Goal: Task Accomplishment & Management: Use online tool/utility

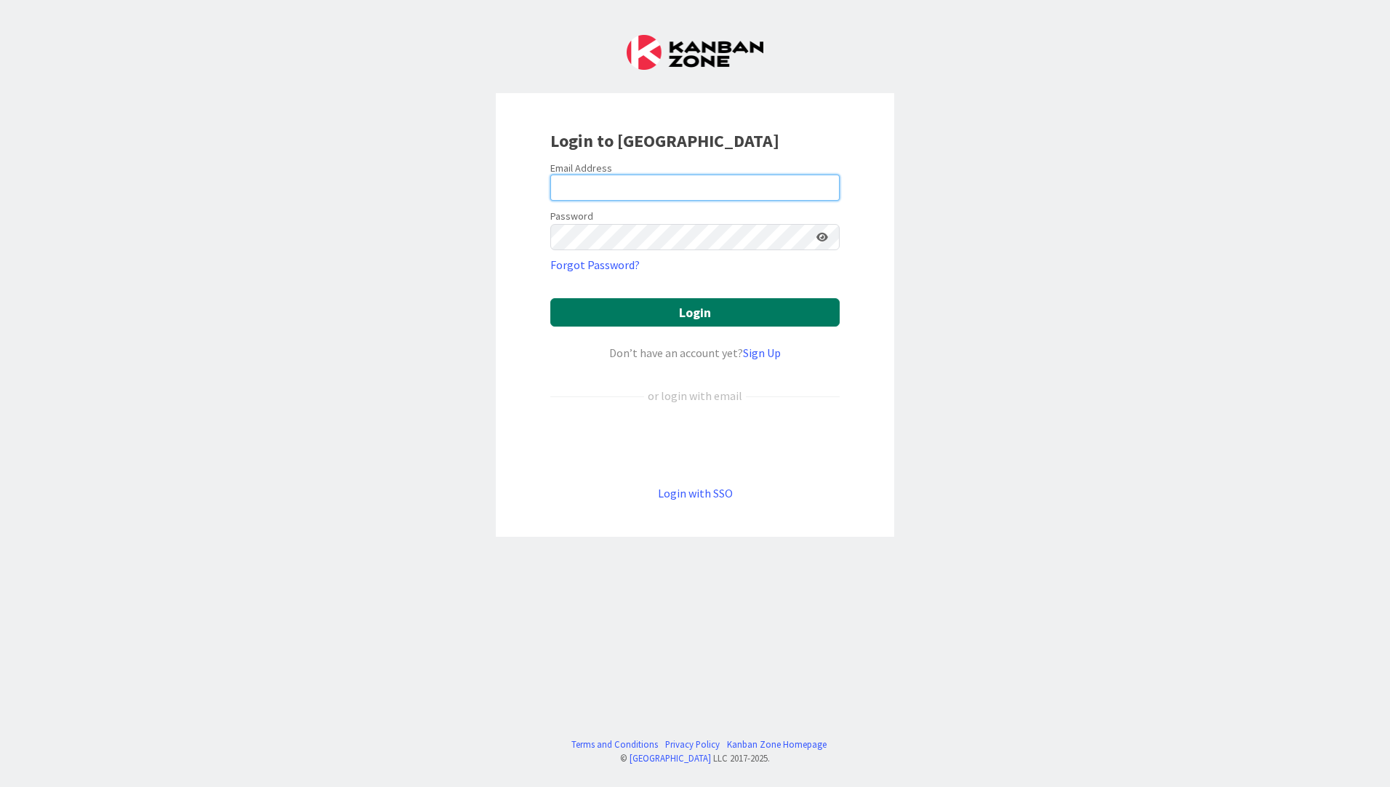
type input "[EMAIL_ADDRESS][DOMAIN_NAME]"
click at [631, 307] on button "Login" at bounding box center [694, 312] width 289 height 28
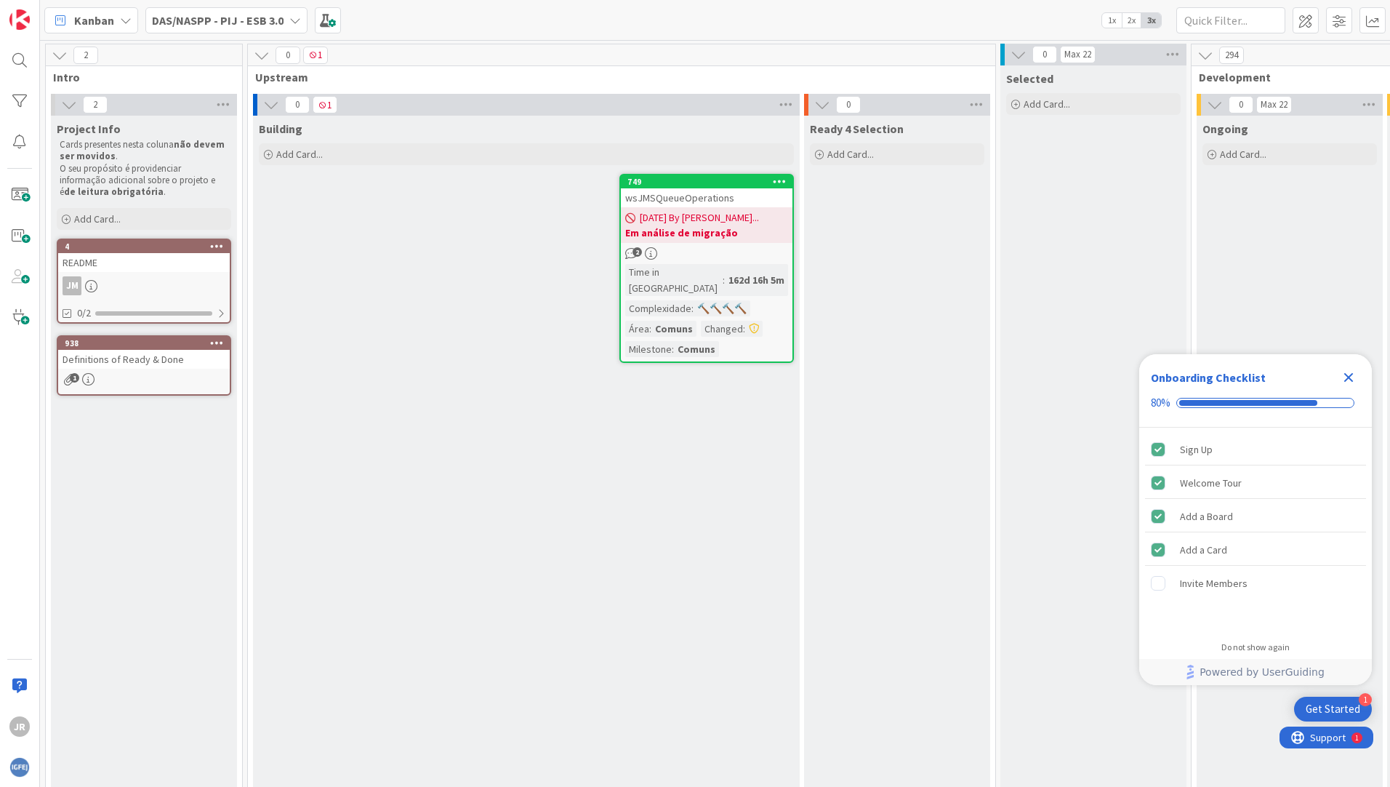
click at [283, 15] on div "DAS/NASPP - PIJ - ESB 3.0" at bounding box center [226, 20] width 162 height 26
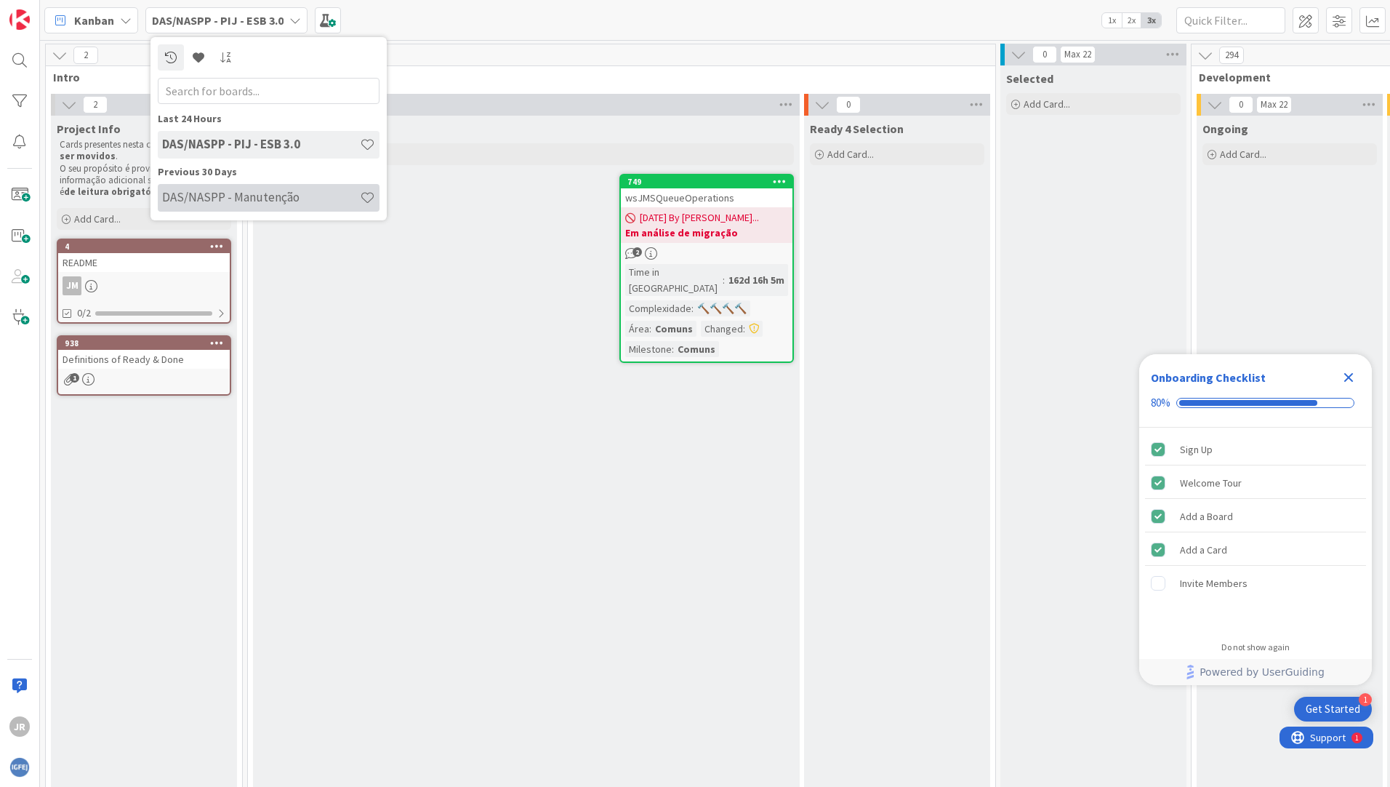
click at [246, 195] on h4 "DAS/NASPP - Manutenção" at bounding box center [261, 197] width 198 height 15
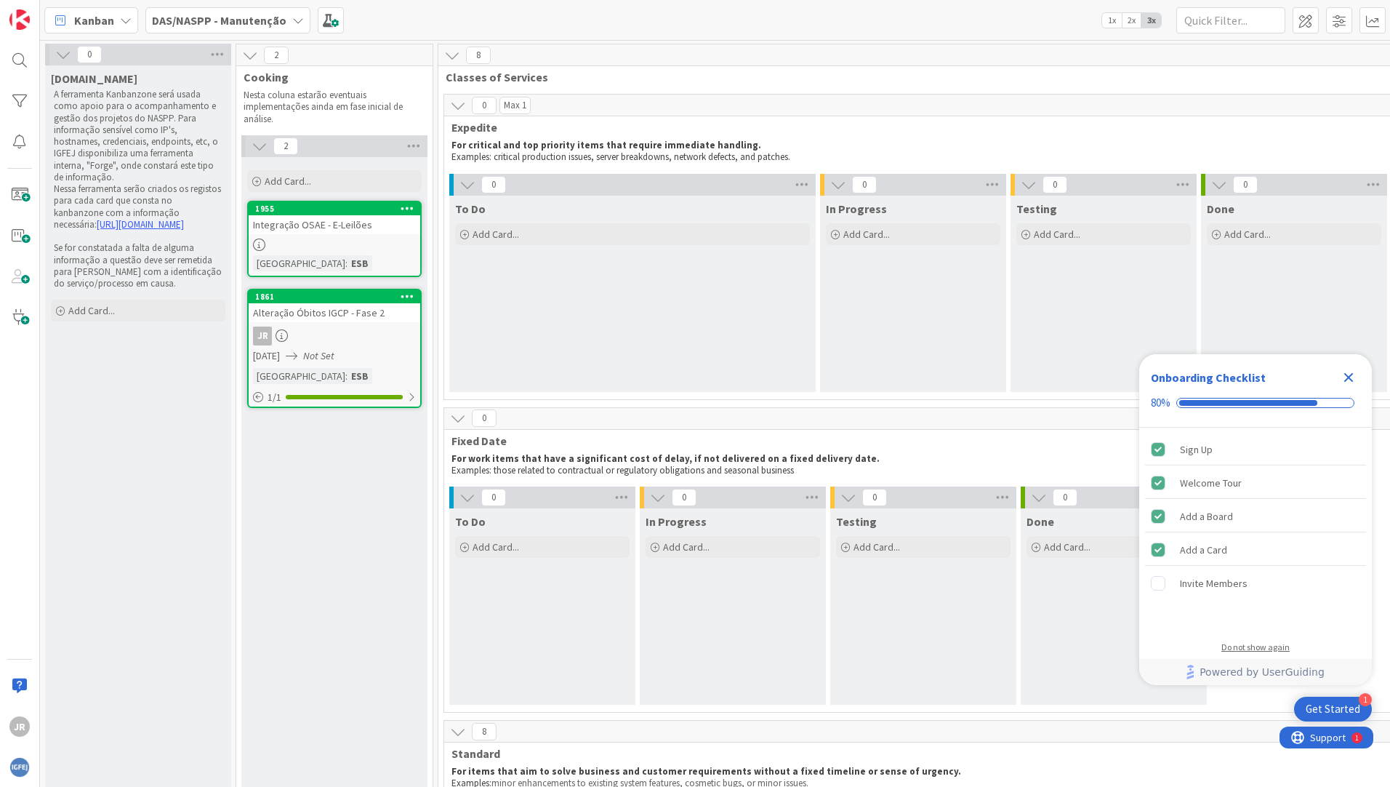
click at [1232, 648] on div "Do not show again" at bounding box center [1255, 647] width 68 height 12
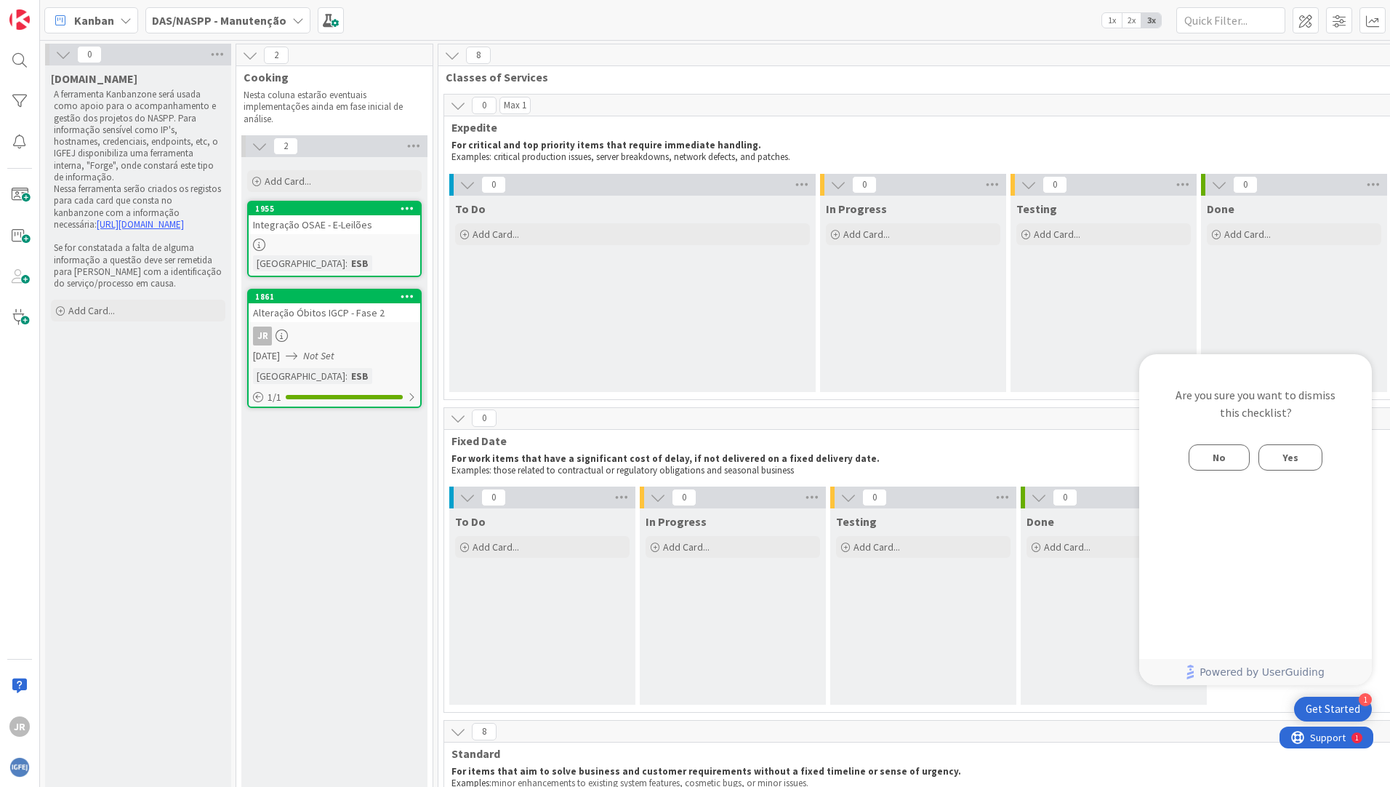
click at [1292, 457] on span "Yes" at bounding box center [1290, 457] width 16 height 17
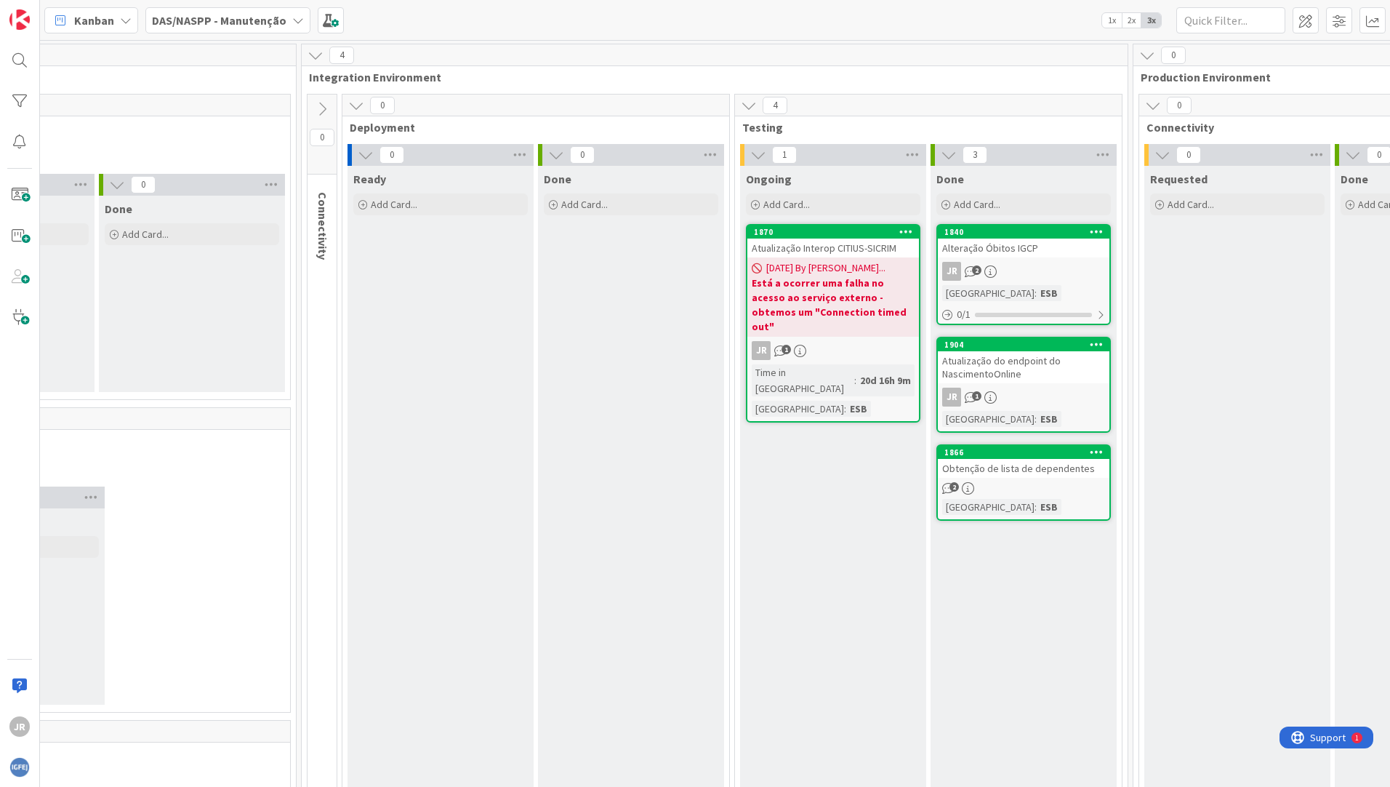
scroll to position [0, 1211]
